Goal: Task Accomplishment & Management: Manage account settings

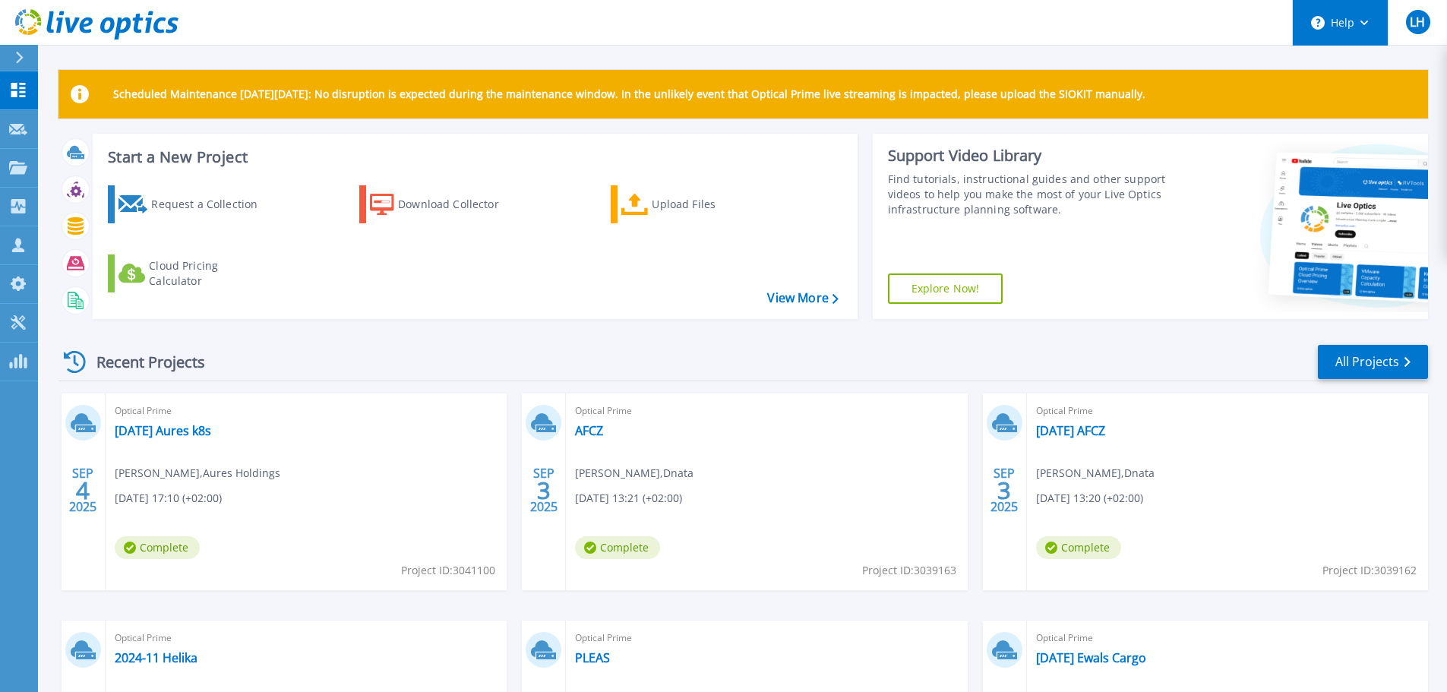
click at [1372, 21] on button "Help" at bounding box center [1340, 23] width 95 height 46
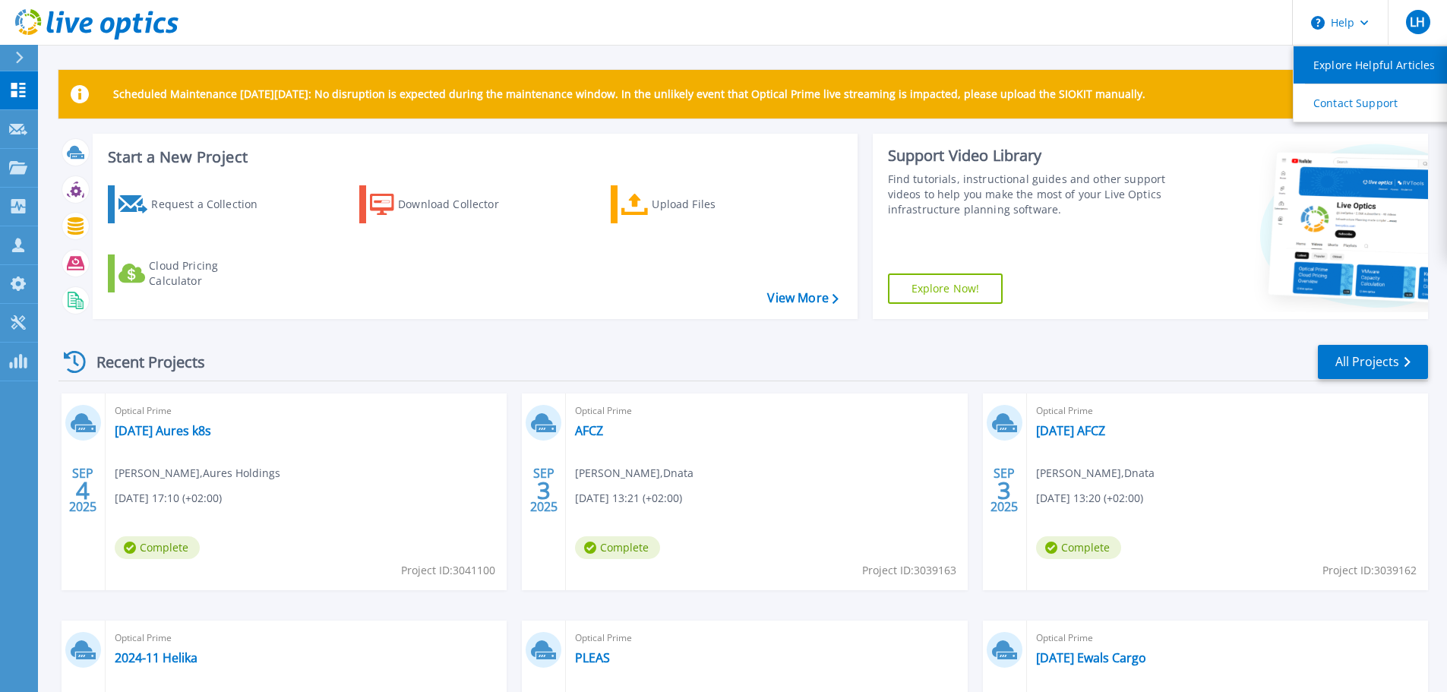
click at [1378, 64] on link "Explore Helpful Articles" at bounding box center [1377, 64] width 169 height 37
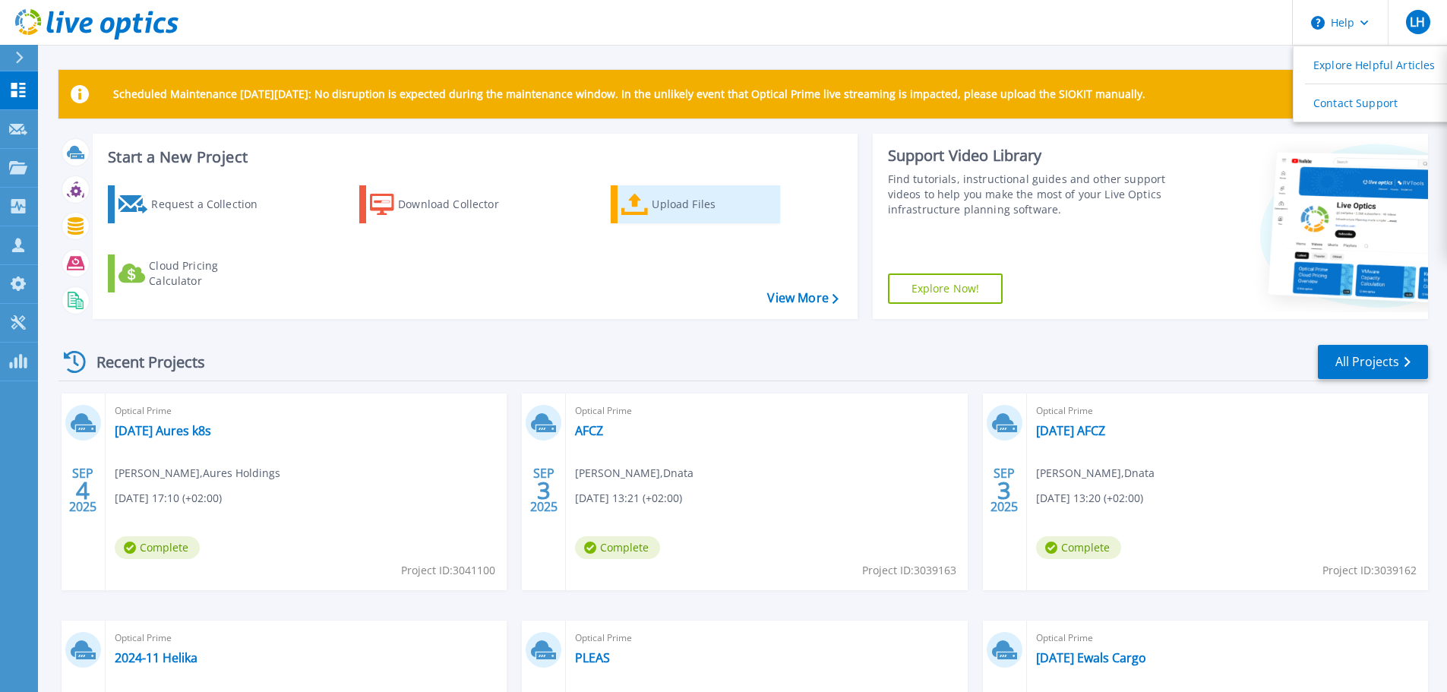
click at [690, 204] on div "Upload Files" at bounding box center [713, 204] width 122 height 30
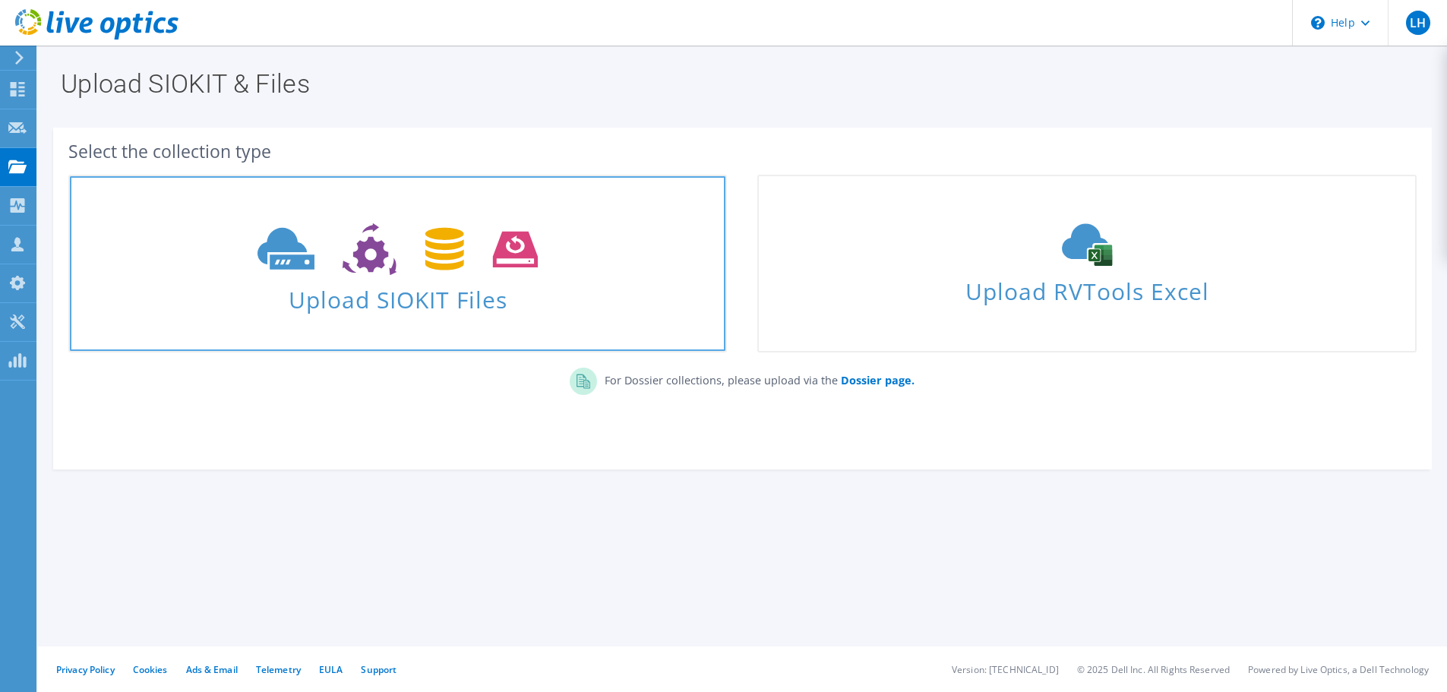
click at [365, 270] on icon at bounding box center [397, 249] width 280 height 52
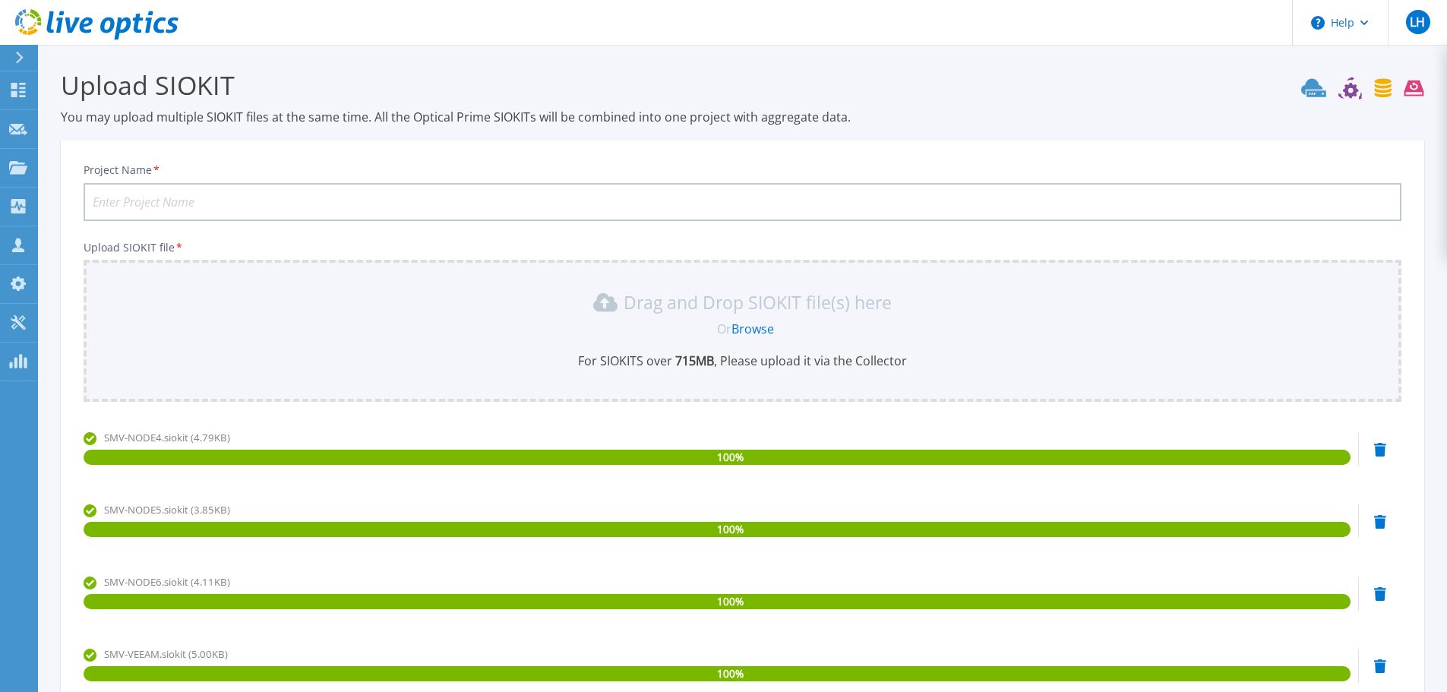
click at [200, 202] on input "Project Name *" at bounding box center [743, 202] width 1318 height 38
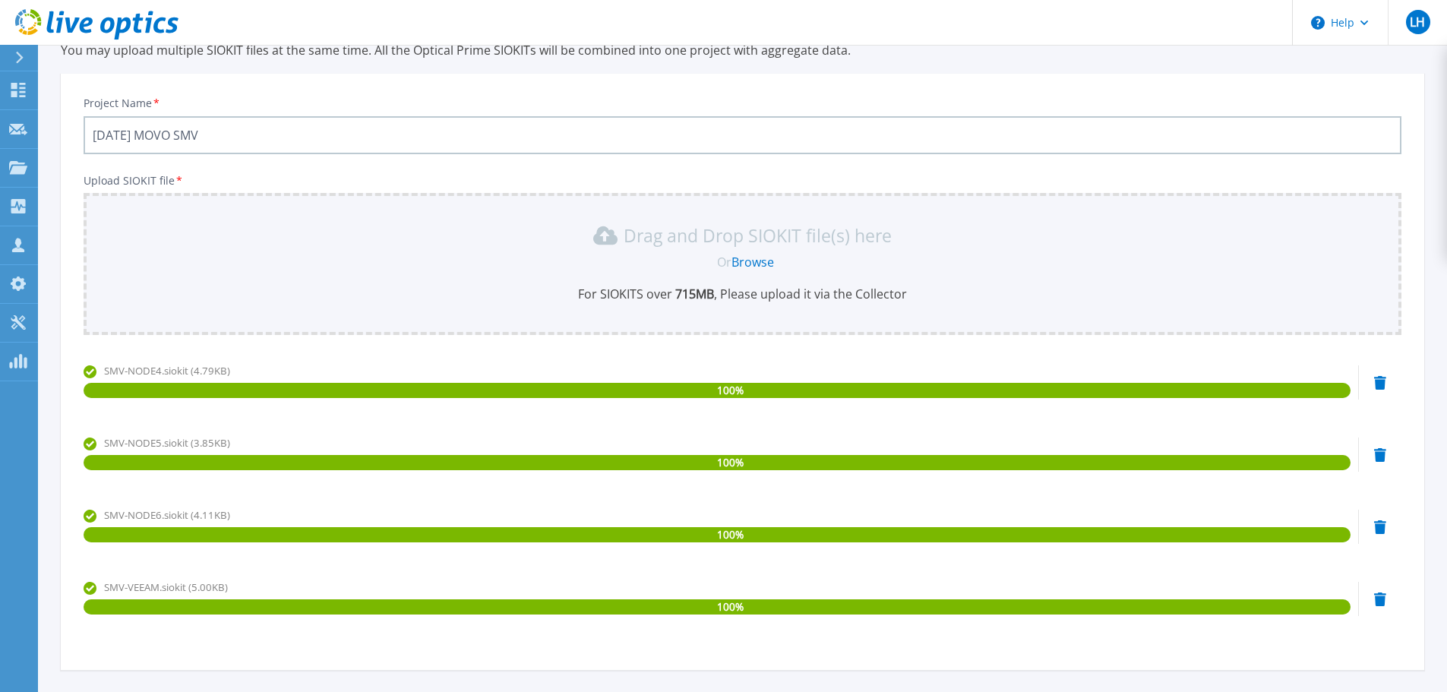
scroll to position [202, 0]
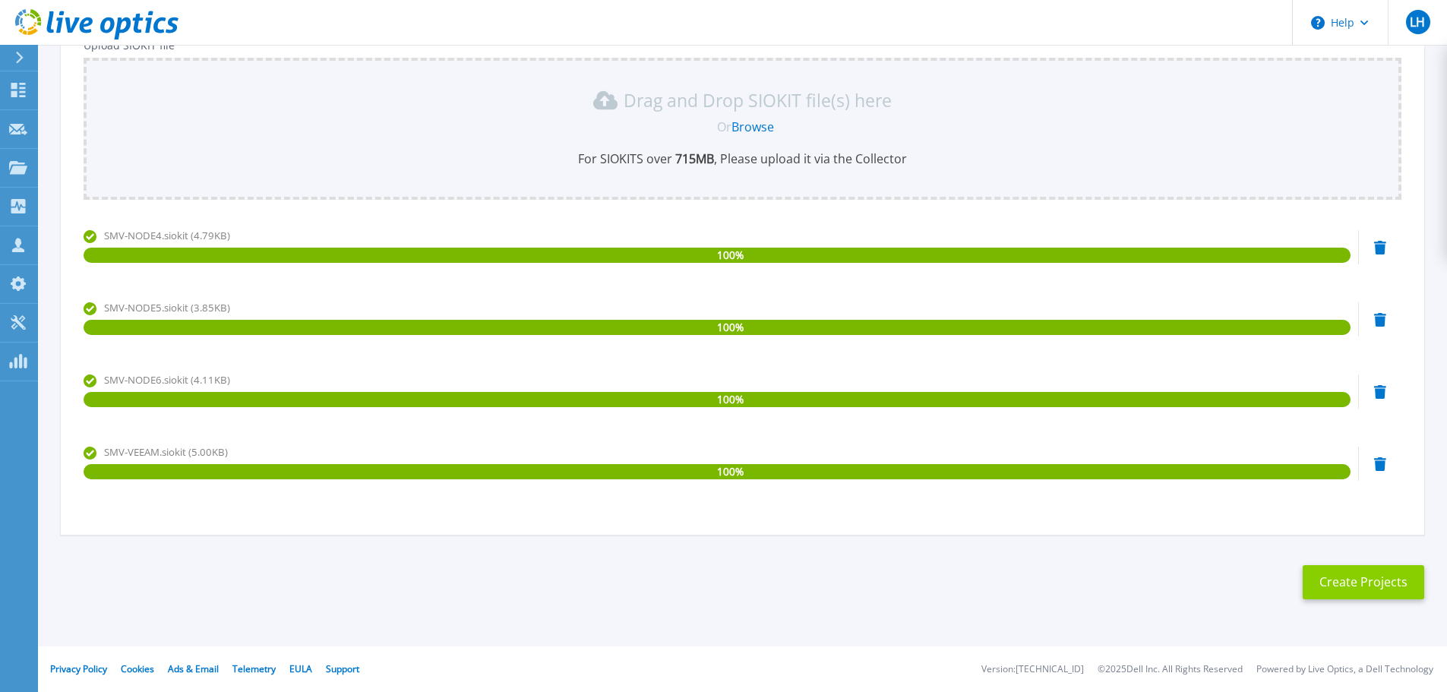
type input "2022-11-04 MOVO SMV"
click at [1353, 582] on button "Create Projects" at bounding box center [1363, 582] width 122 height 34
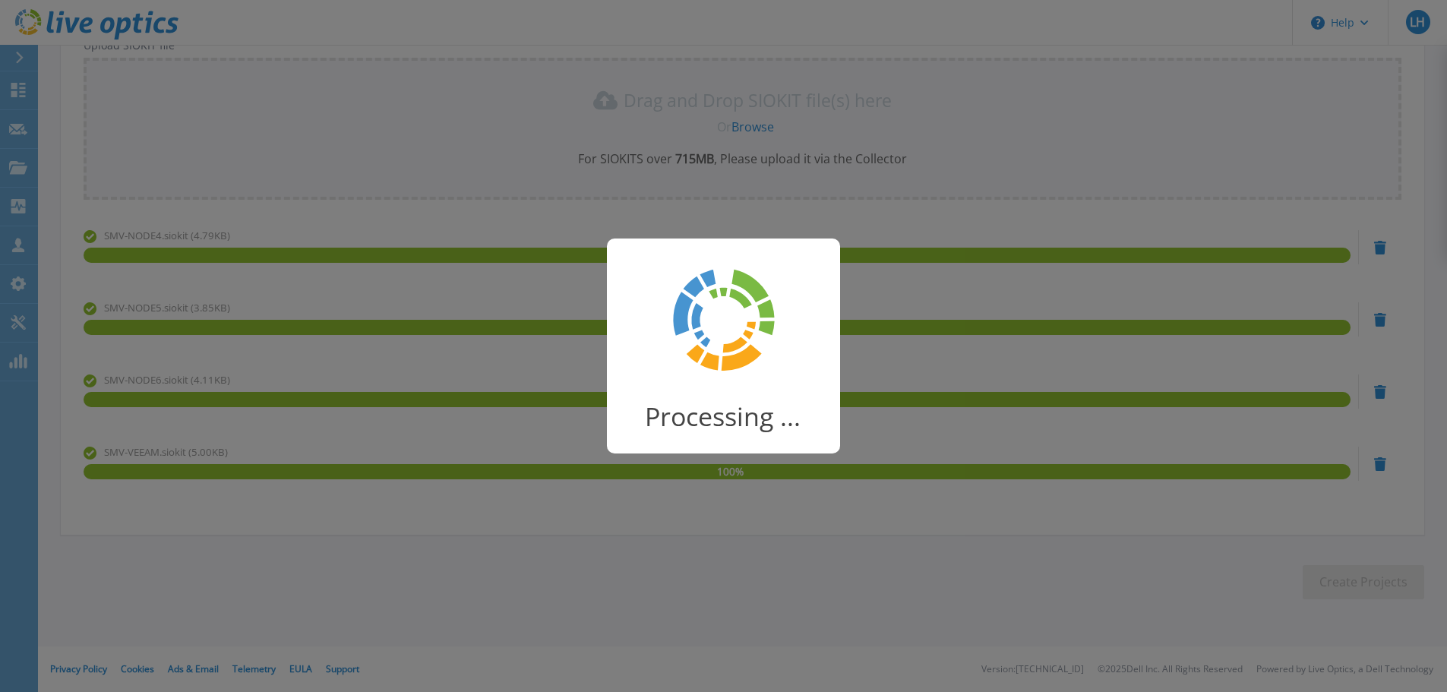
scroll to position [30, 0]
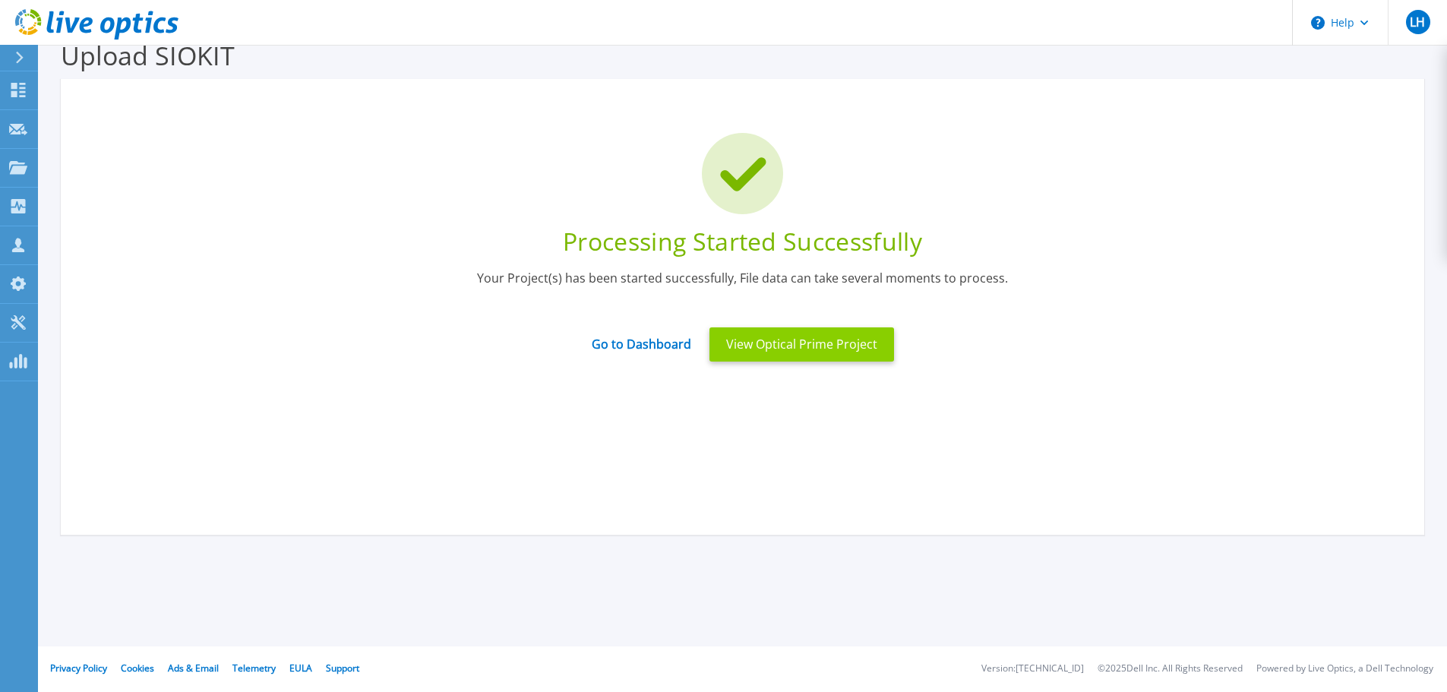
click at [821, 340] on button "View Optical Prime Project" at bounding box center [801, 344] width 185 height 34
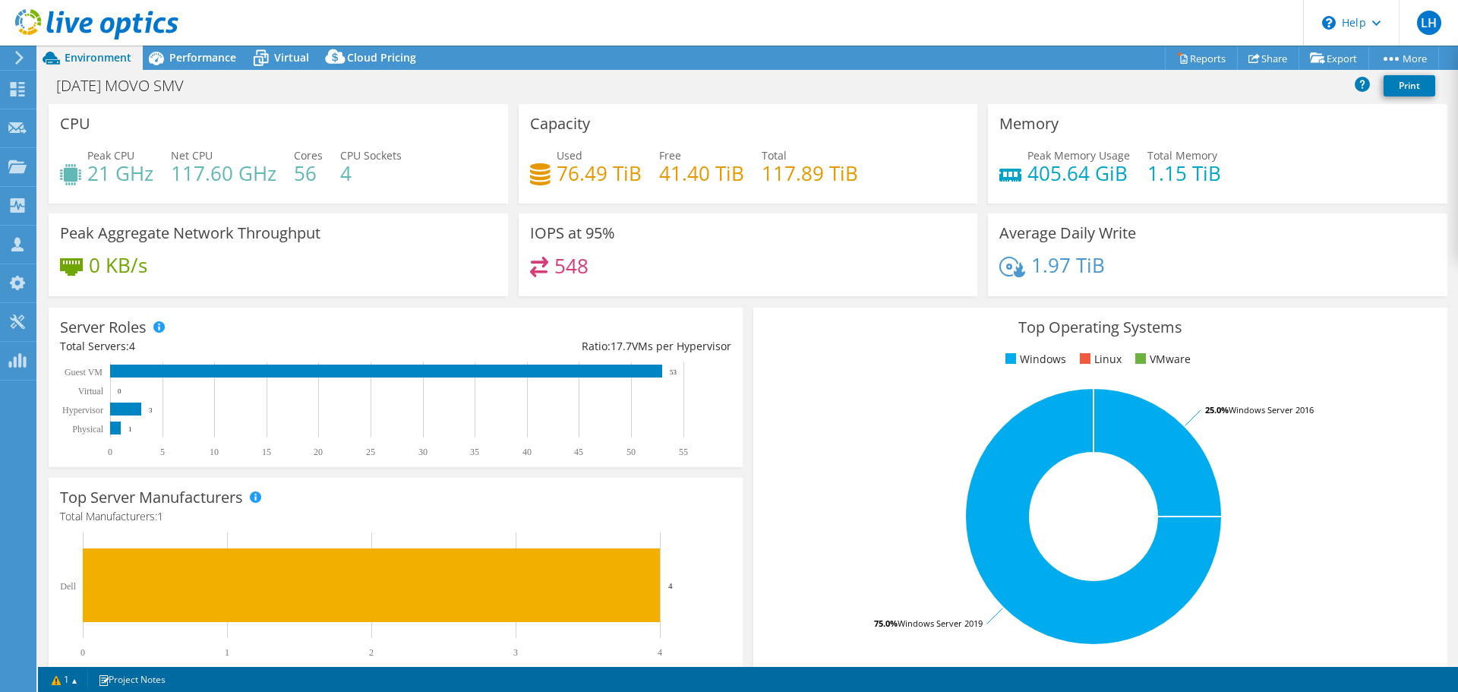
select select "USD"
click at [205, 58] on span "Performance" at bounding box center [202, 57] width 67 height 14
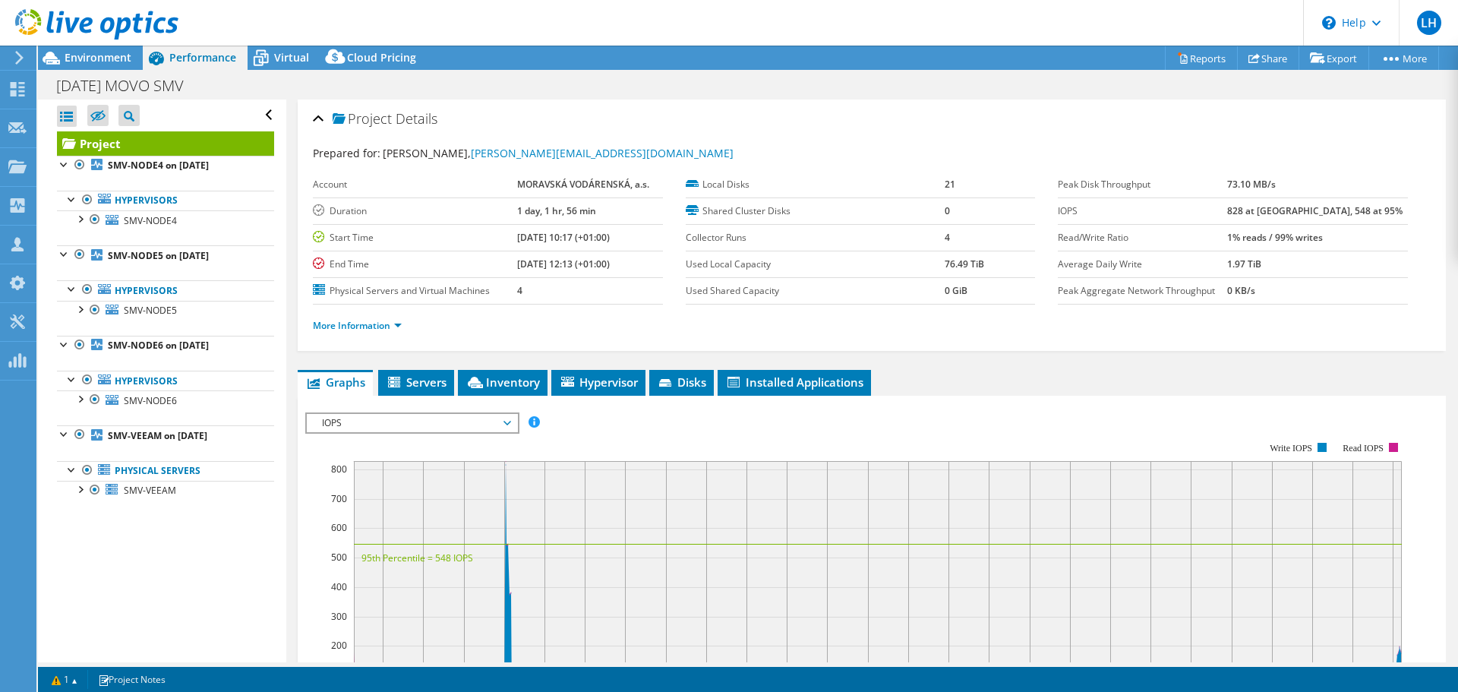
click at [417, 423] on span "IOPS" at bounding box center [411, 423] width 195 height 18
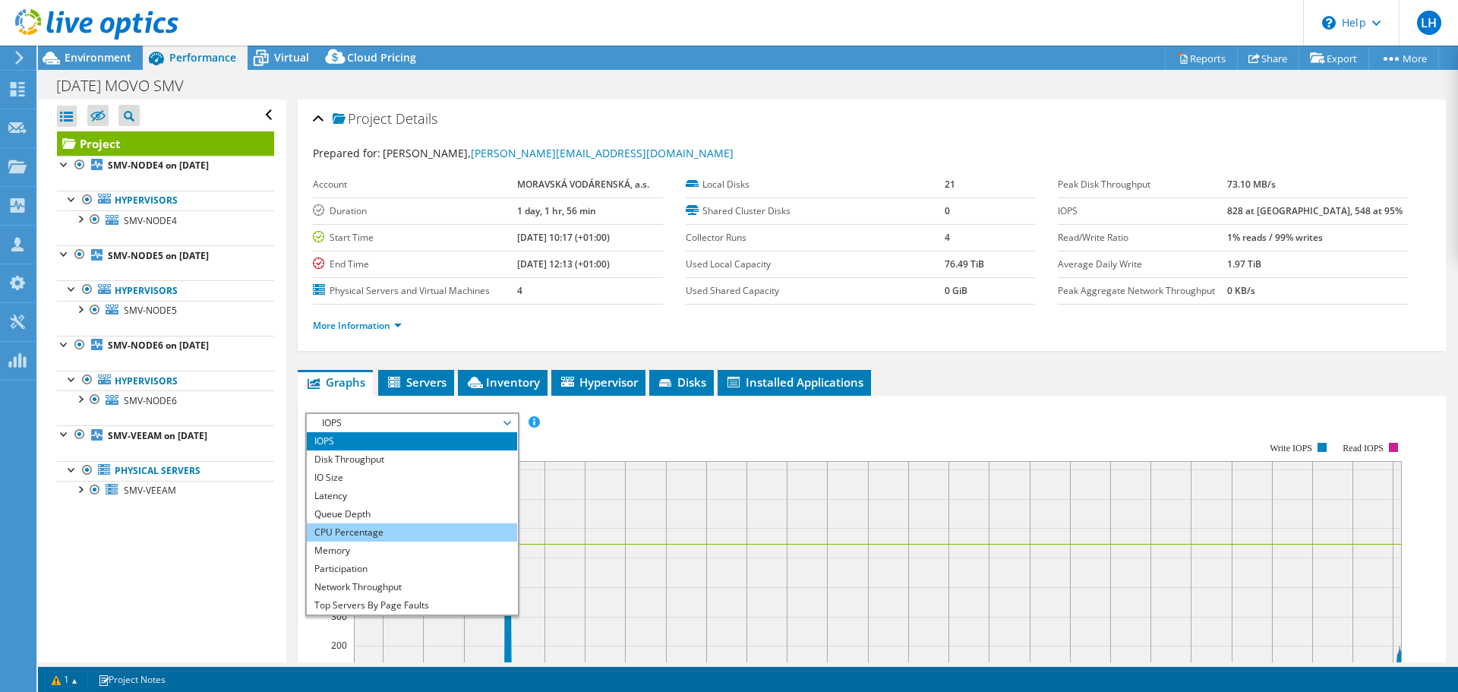
click at [377, 533] on li "CPU Percentage" at bounding box center [412, 532] width 210 height 18
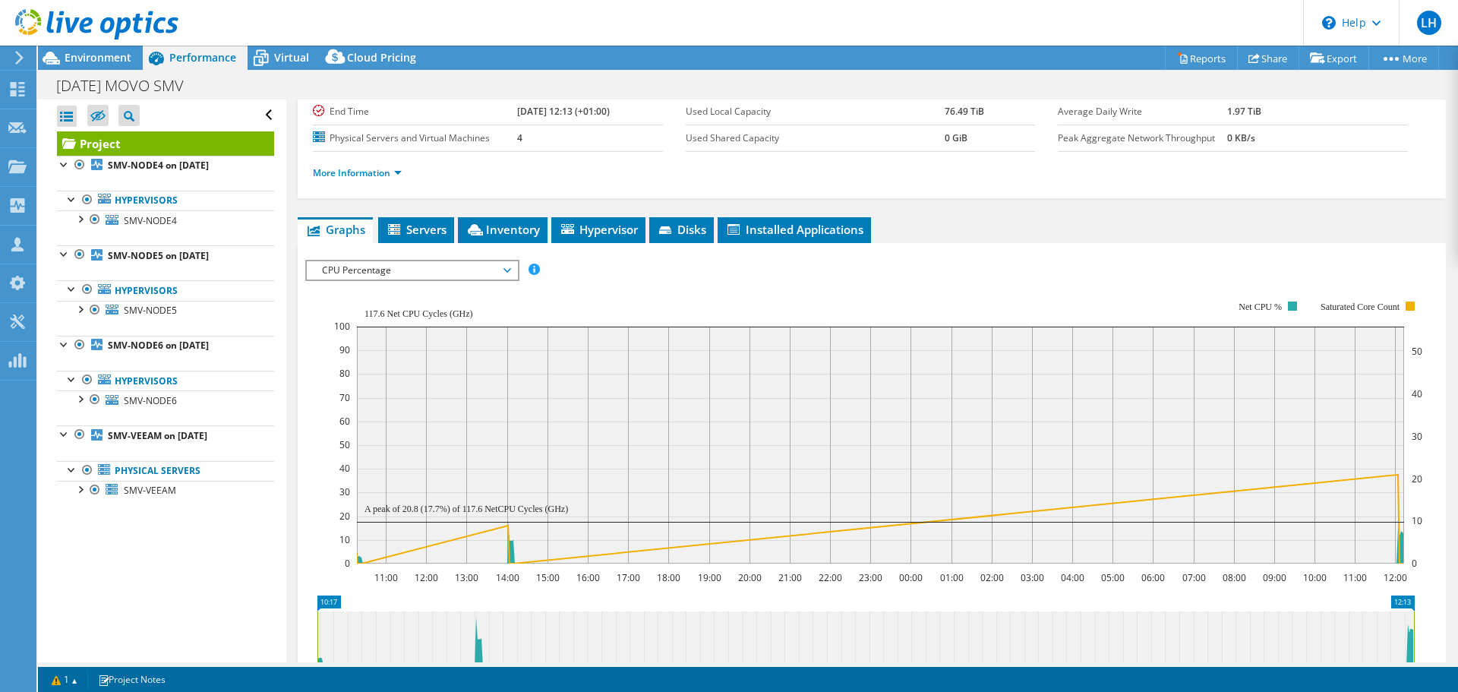
scroll to position [228, 0]
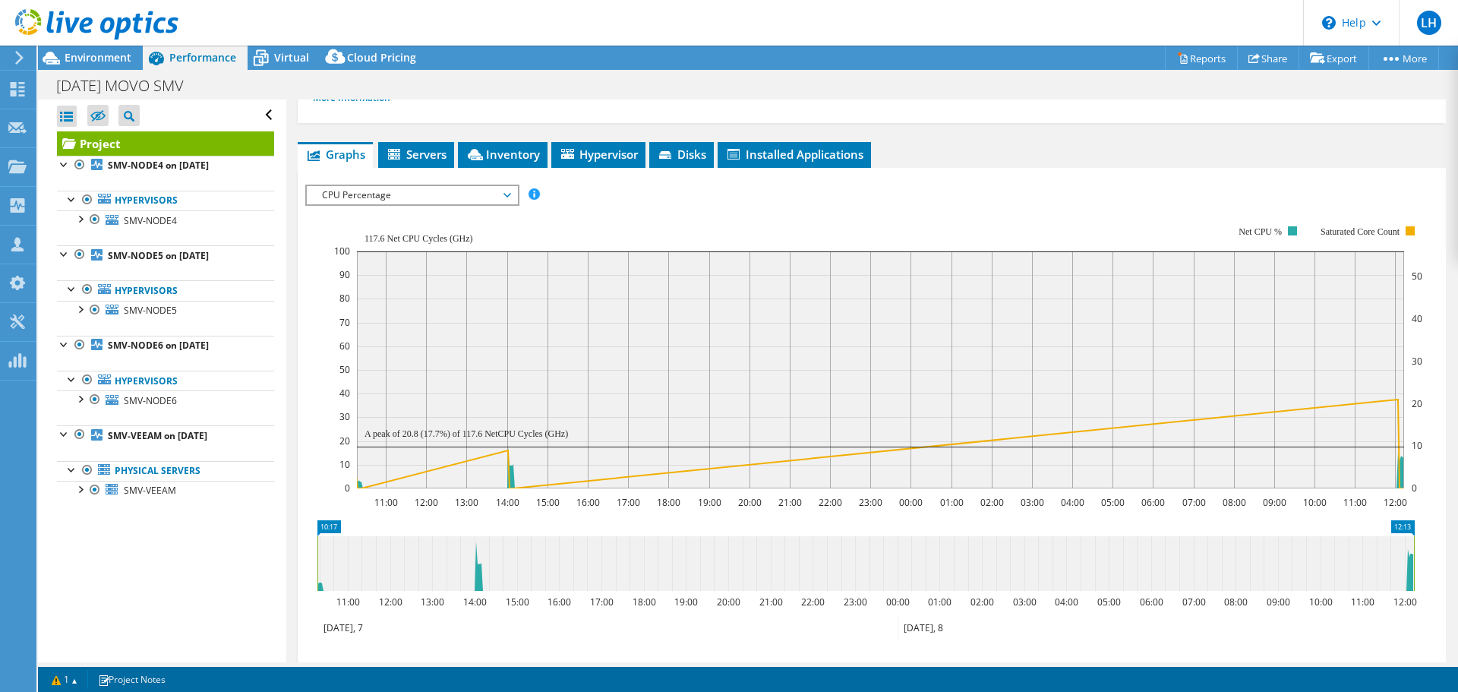
click at [702, 210] on rect at bounding box center [878, 357] width 1088 height 304
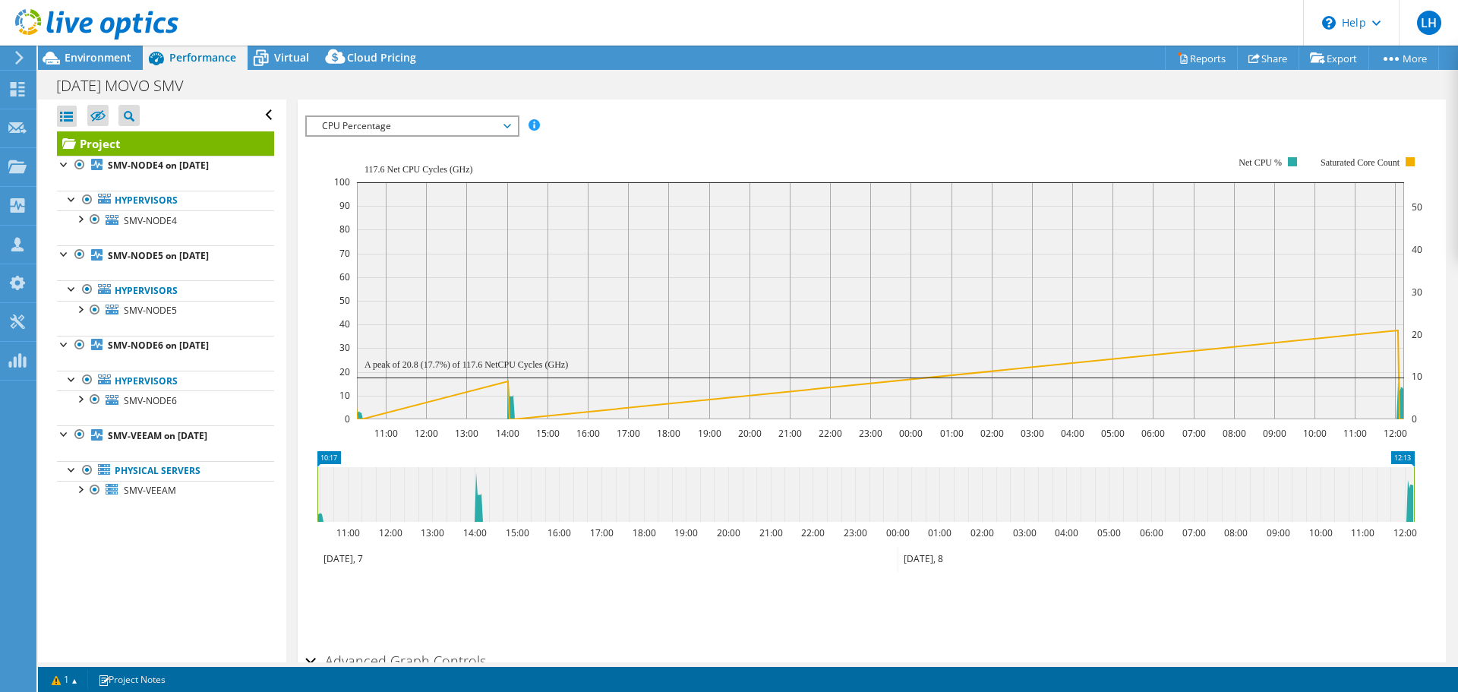
scroll to position [304, 0]
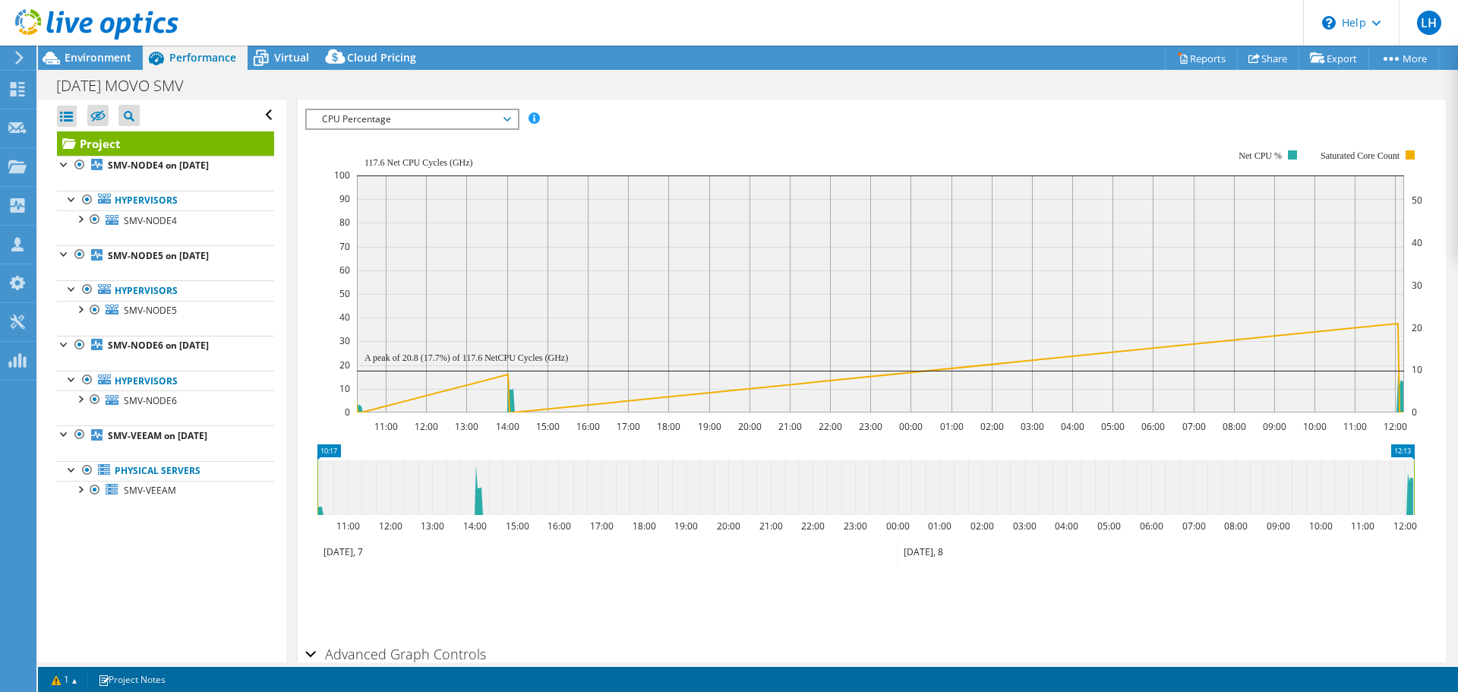
click at [512, 115] on span "CPU Percentage" at bounding box center [412, 119] width 210 height 18
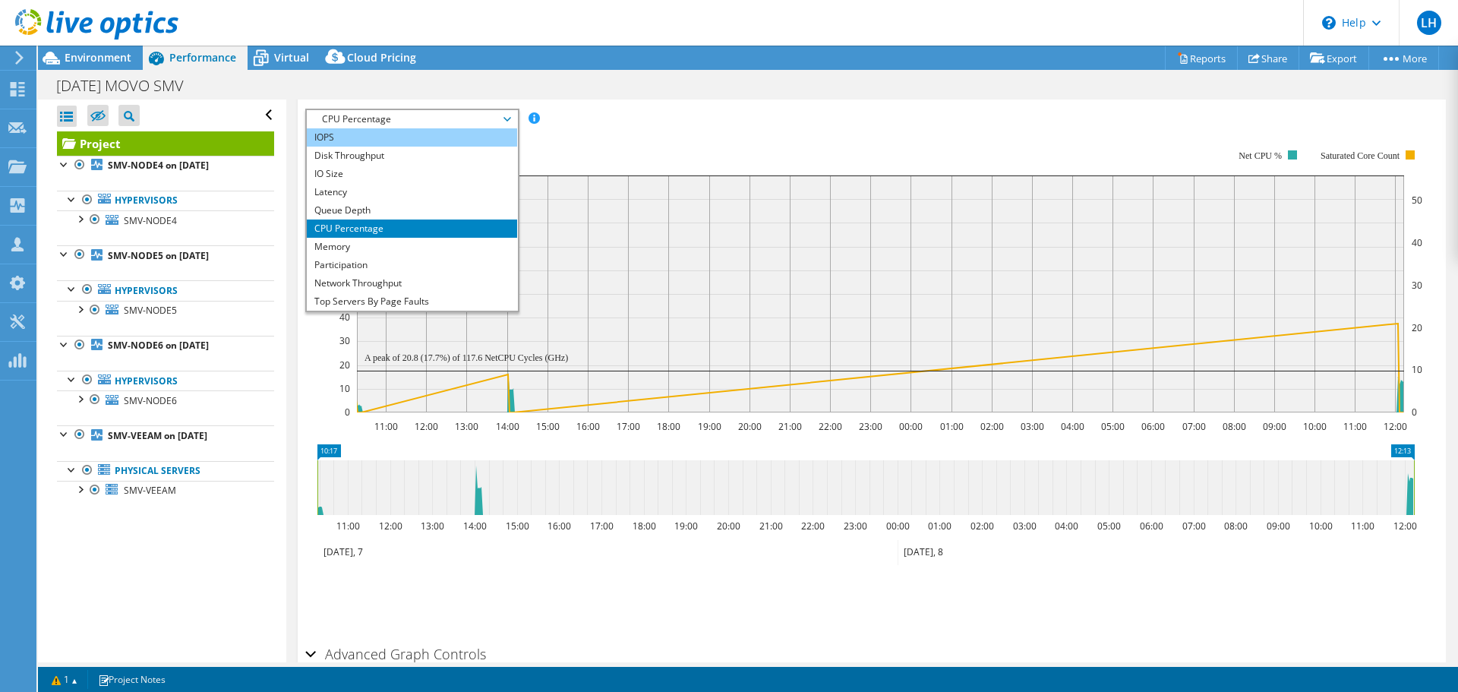
click at [428, 136] on li "IOPS" at bounding box center [412, 137] width 210 height 18
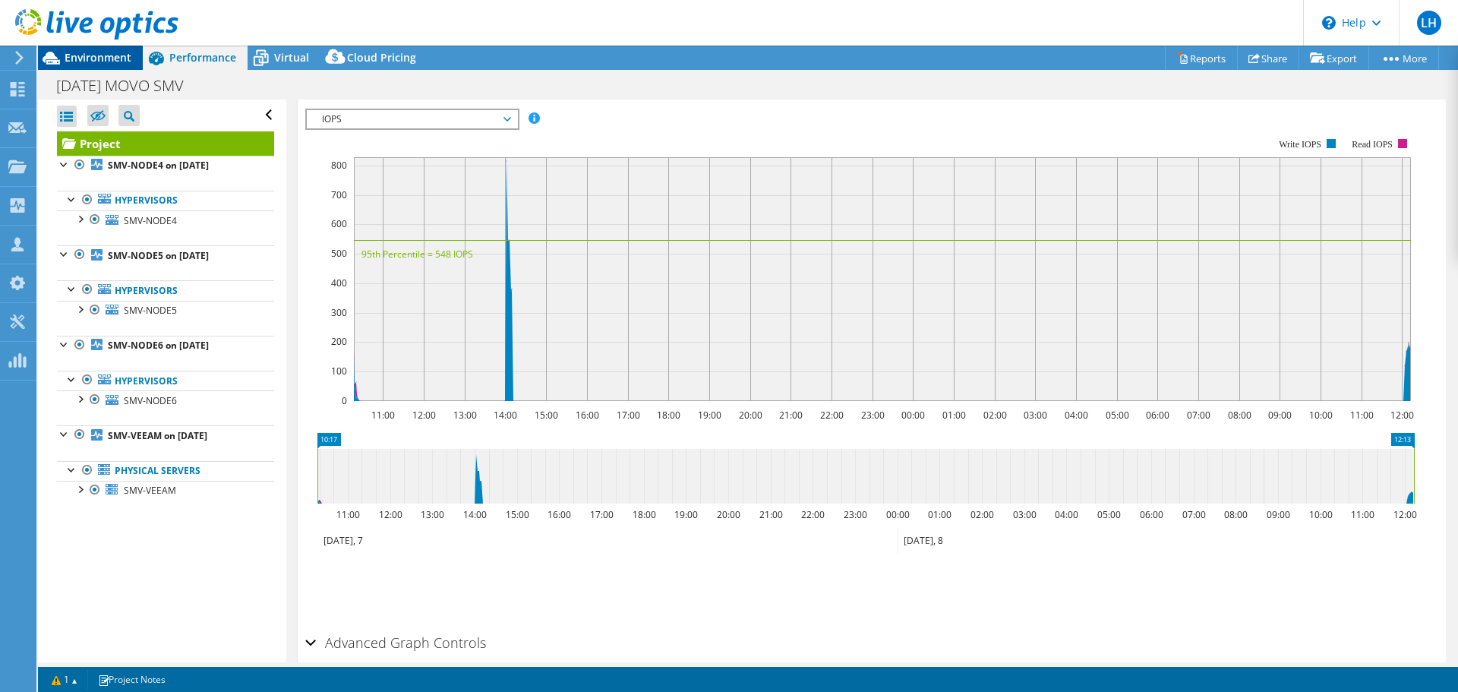
click at [89, 61] on span "Environment" at bounding box center [98, 57] width 67 height 14
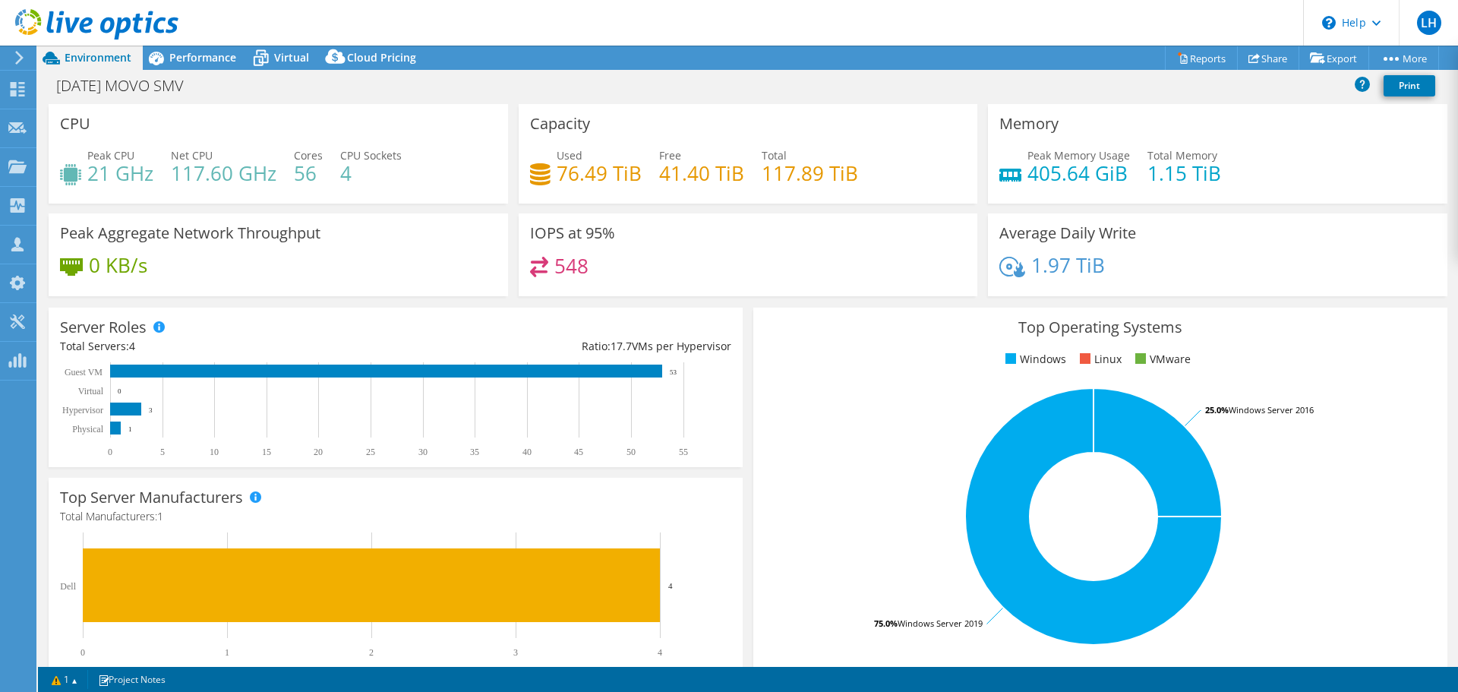
click at [17, 62] on use at bounding box center [19, 58] width 8 height 14
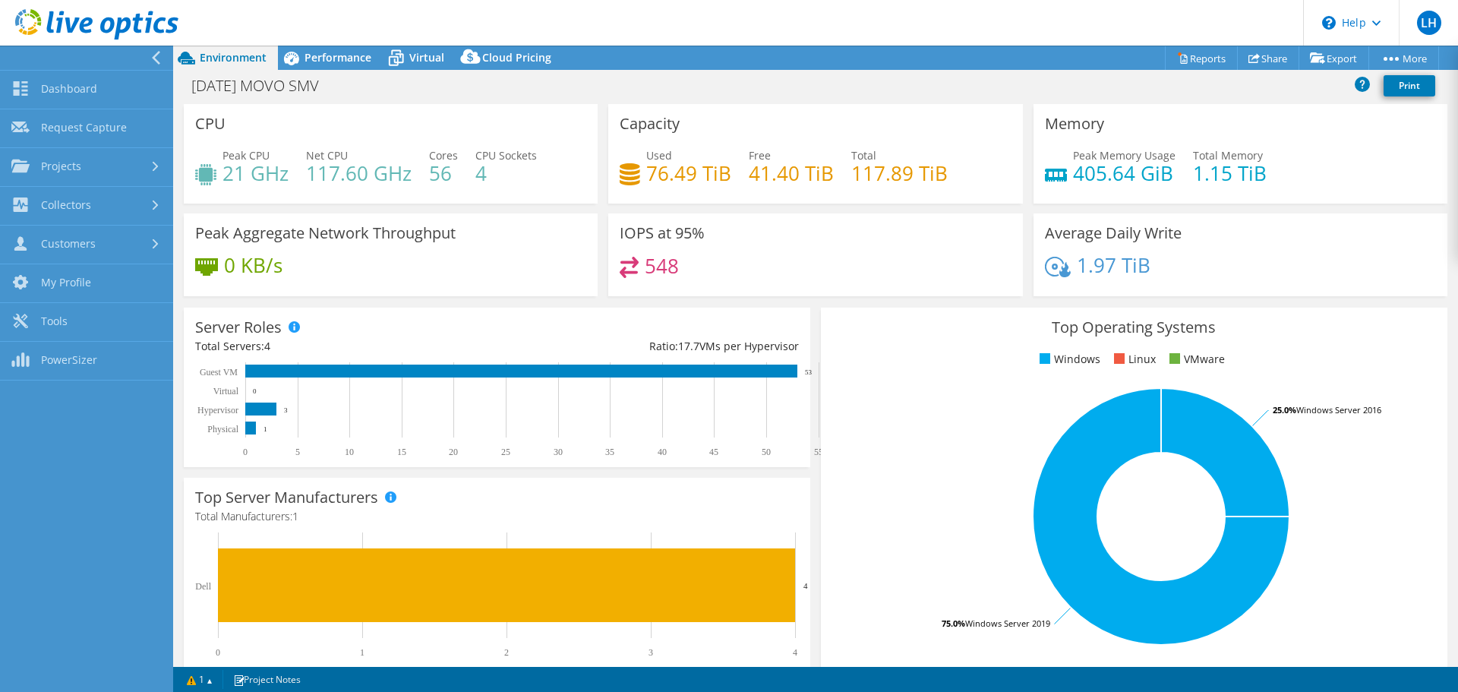
scroll to position [334, 0]
click at [140, 86] on link "Dashboard" at bounding box center [86, 90] width 173 height 39
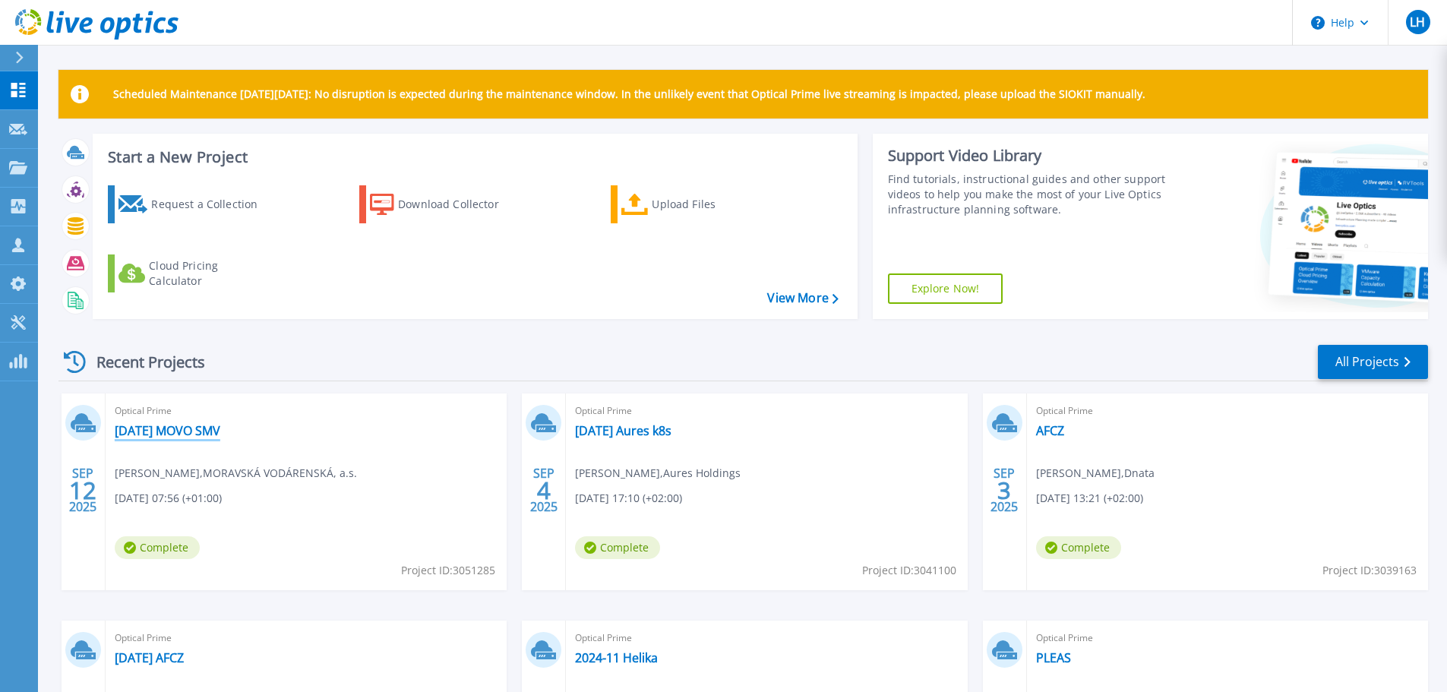
drag, startPoint x: 434, startPoint y: 429, endPoint x: 230, endPoint y: 428, distance: 204.3
click at [220, 428] on link "[DATE] MOVO SMV" at bounding box center [168, 430] width 106 height 15
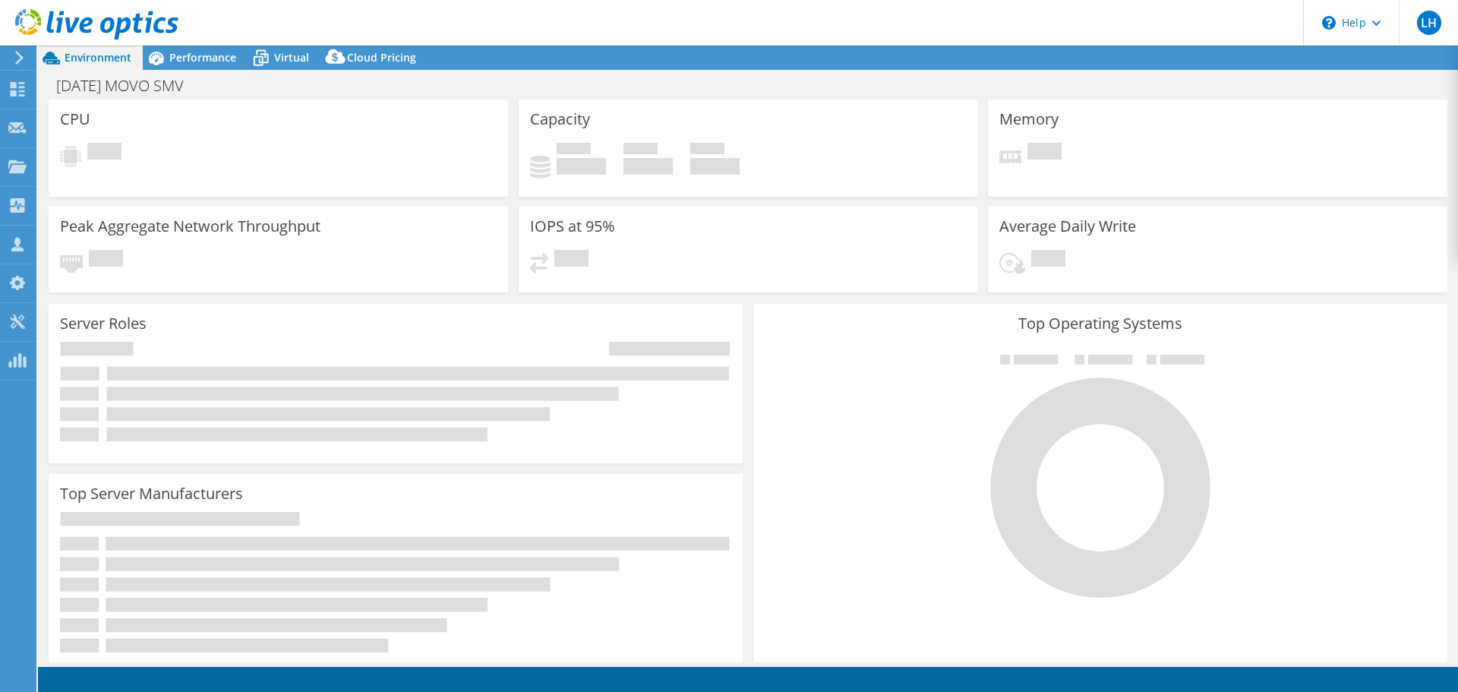
select select "USD"
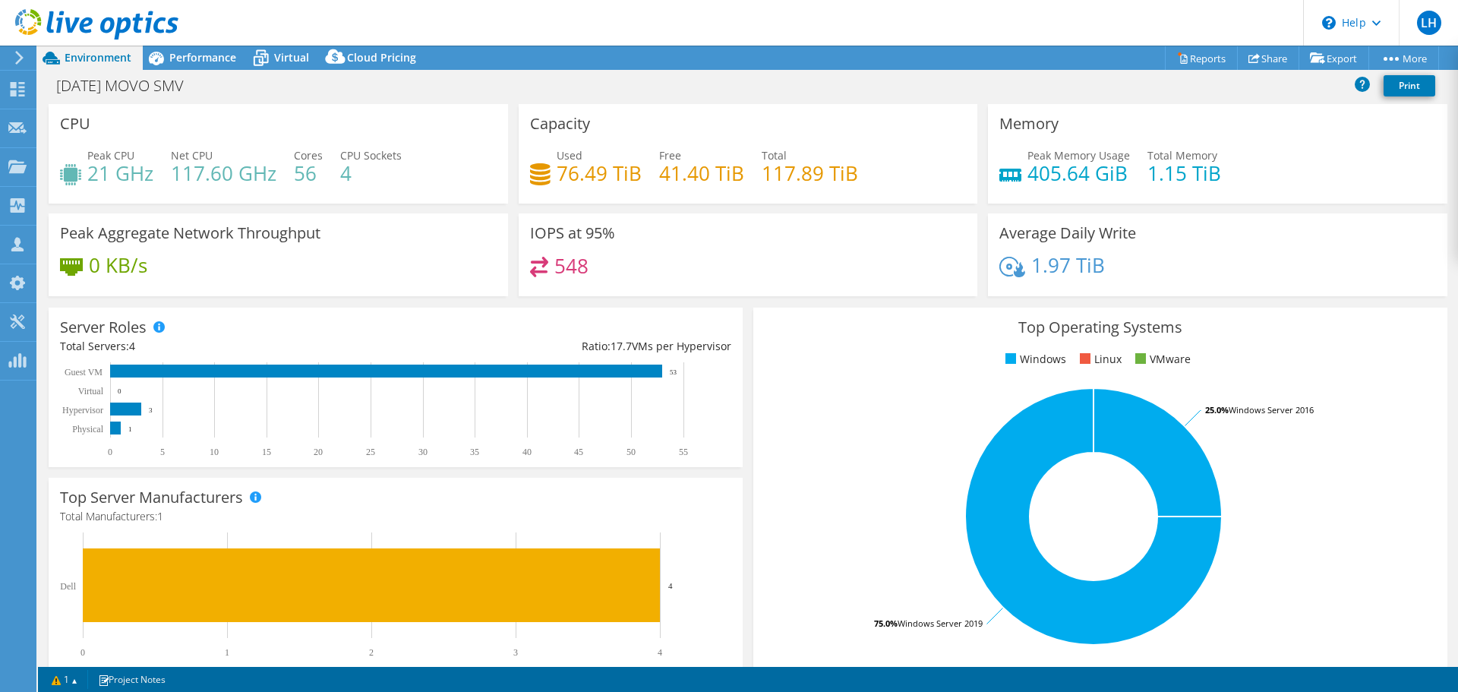
click at [22, 64] on icon at bounding box center [19, 58] width 11 height 14
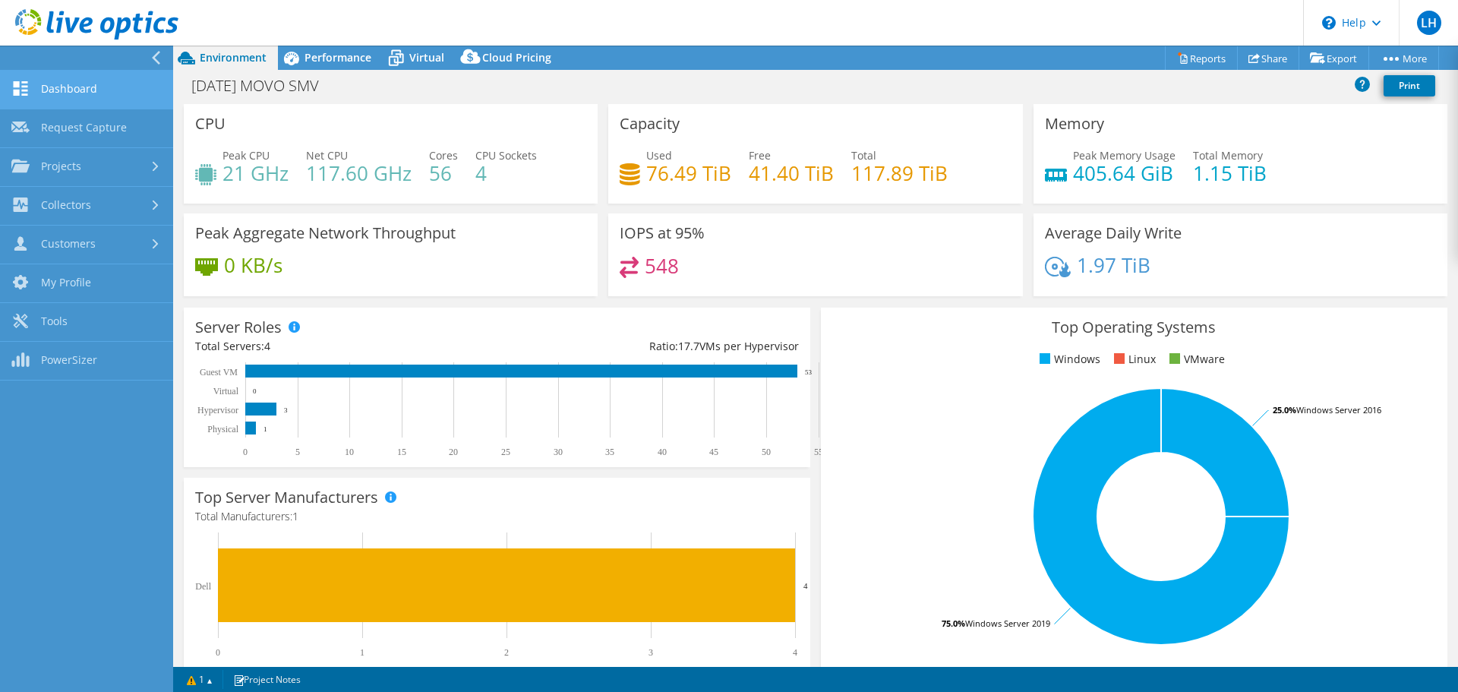
click at [71, 93] on link "Dashboard" at bounding box center [86, 90] width 173 height 39
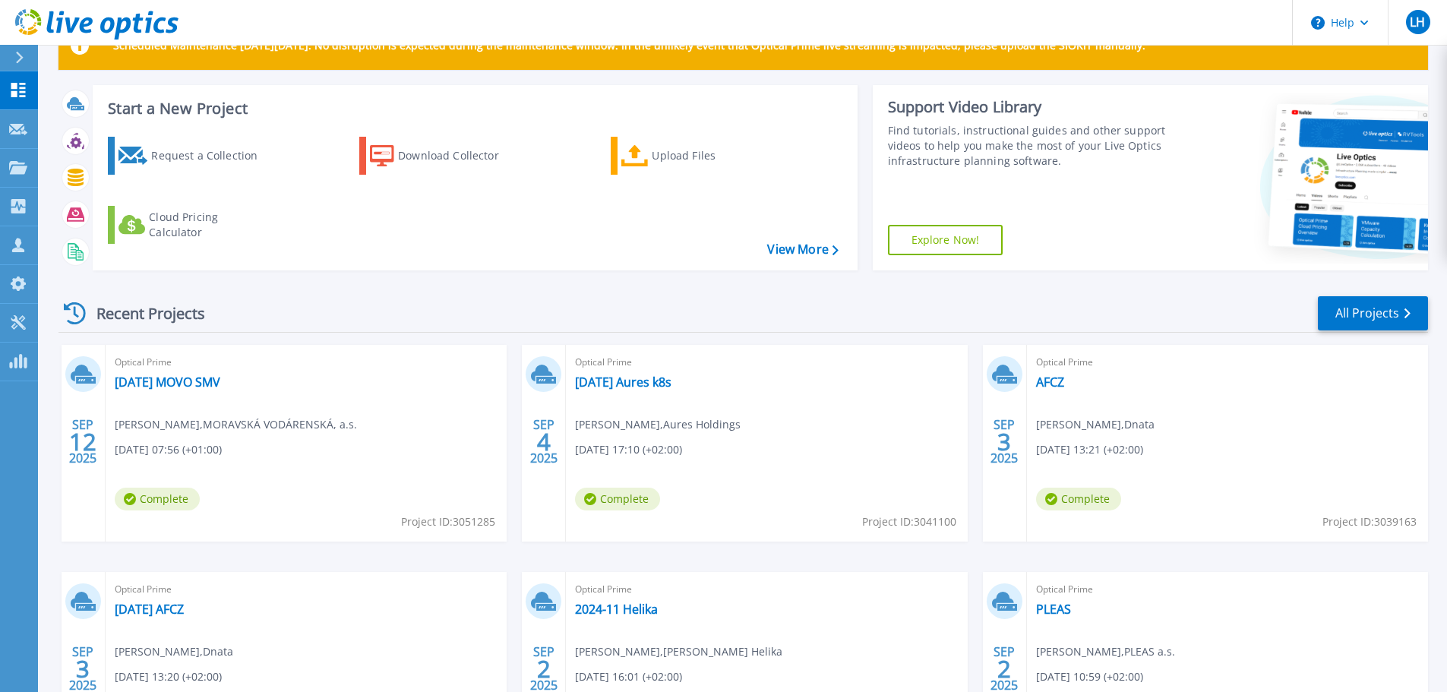
scroll to position [76, 0]
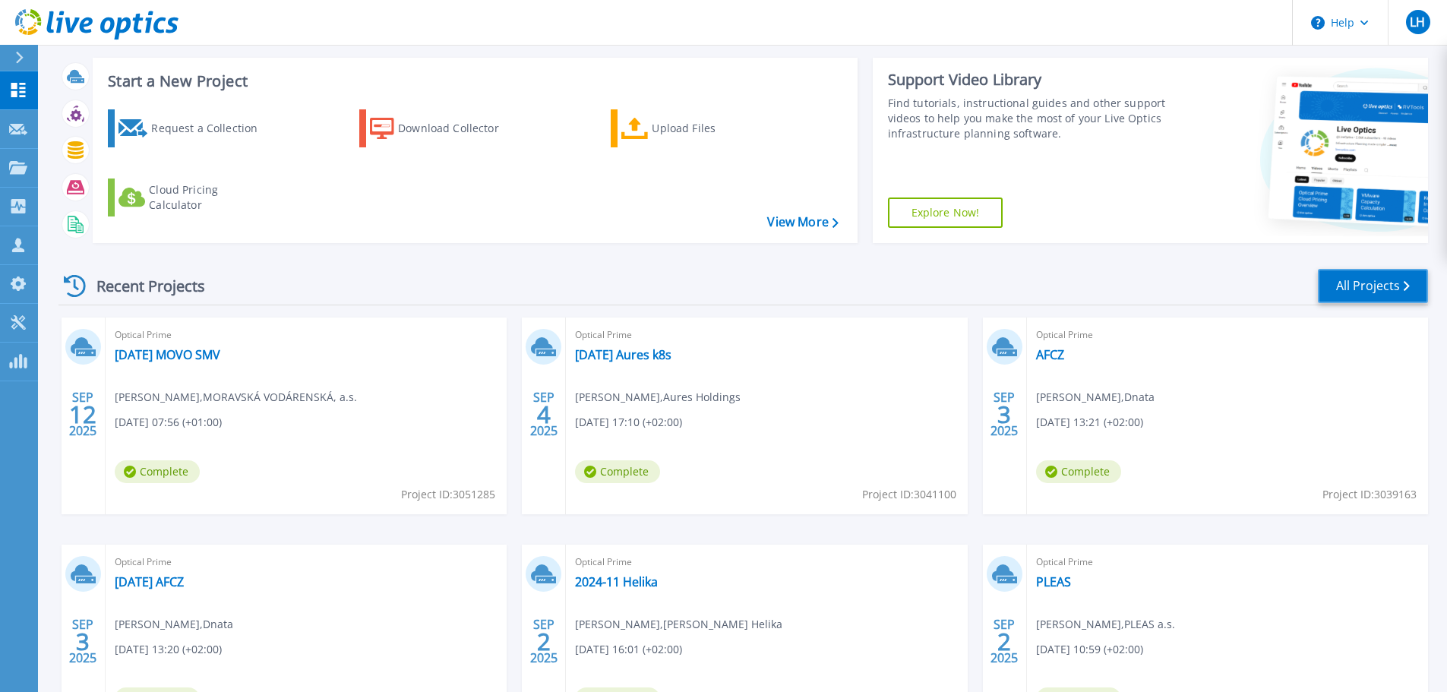
click at [1351, 287] on link "All Projects" at bounding box center [1373, 286] width 110 height 34
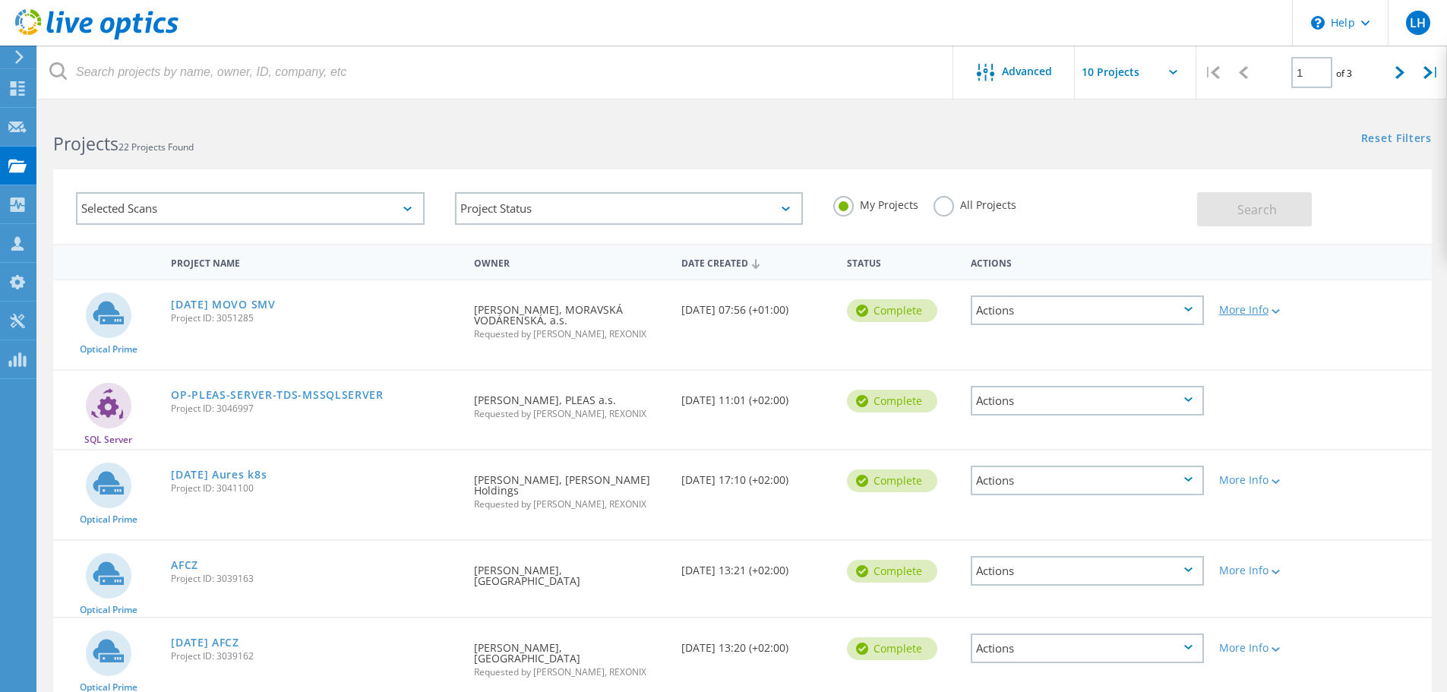
click at [1279, 311] on icon at bounding box center [1275, 311] width 8 height 5
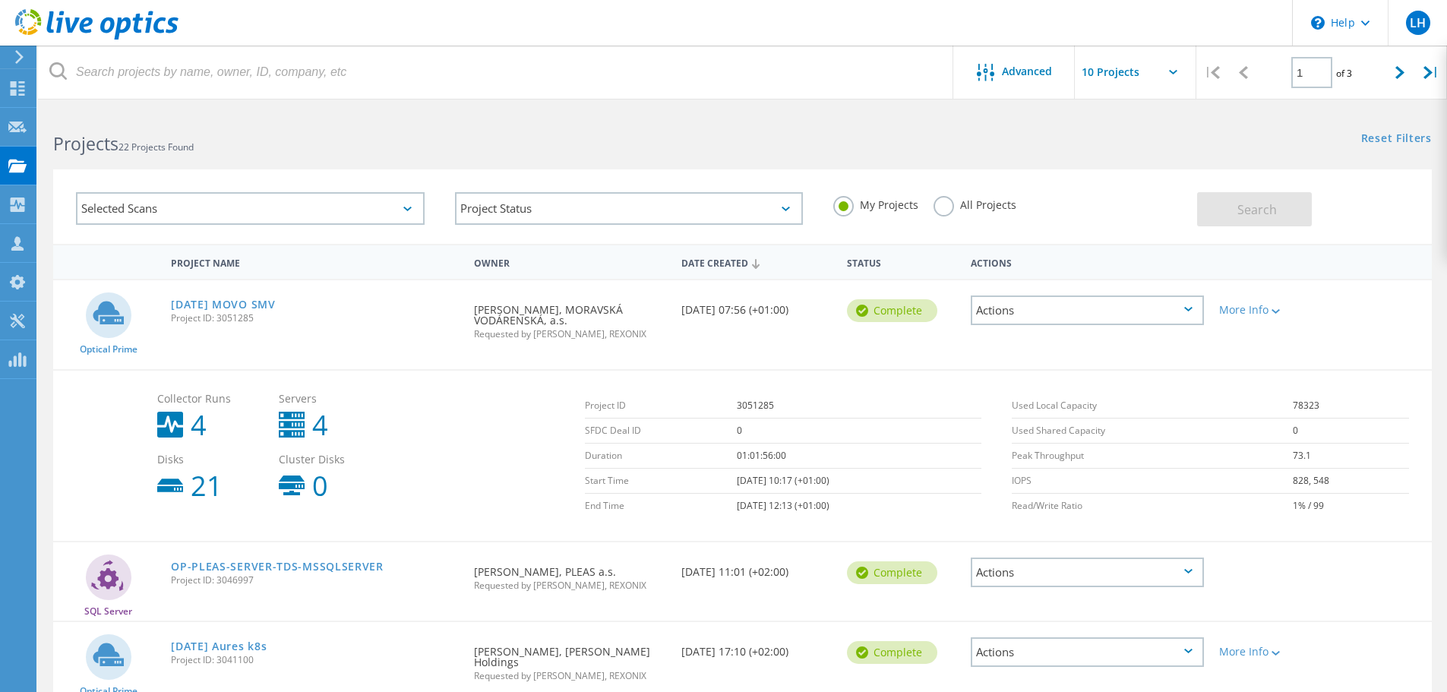
click at [1190, 302] on div "Actions" at bounding box center [1087, 310] width 233 height 30
click at [1062, 348] on div "Delete" at bounding box center [1087, 346] width 230 height 24
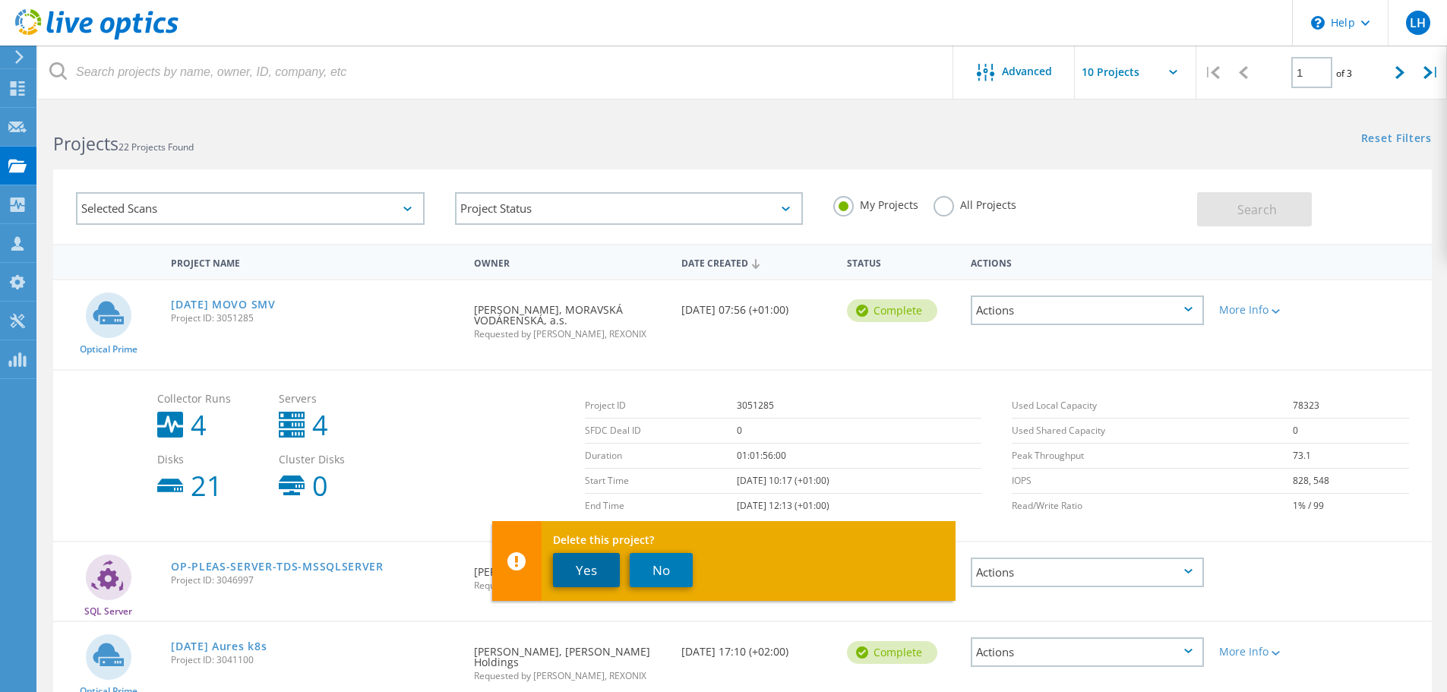
click at [608, 563] on button "Yes" at bounding box center [586, 570] width 67 height 34
